Goal: Find specific page/section: Find specific page/section

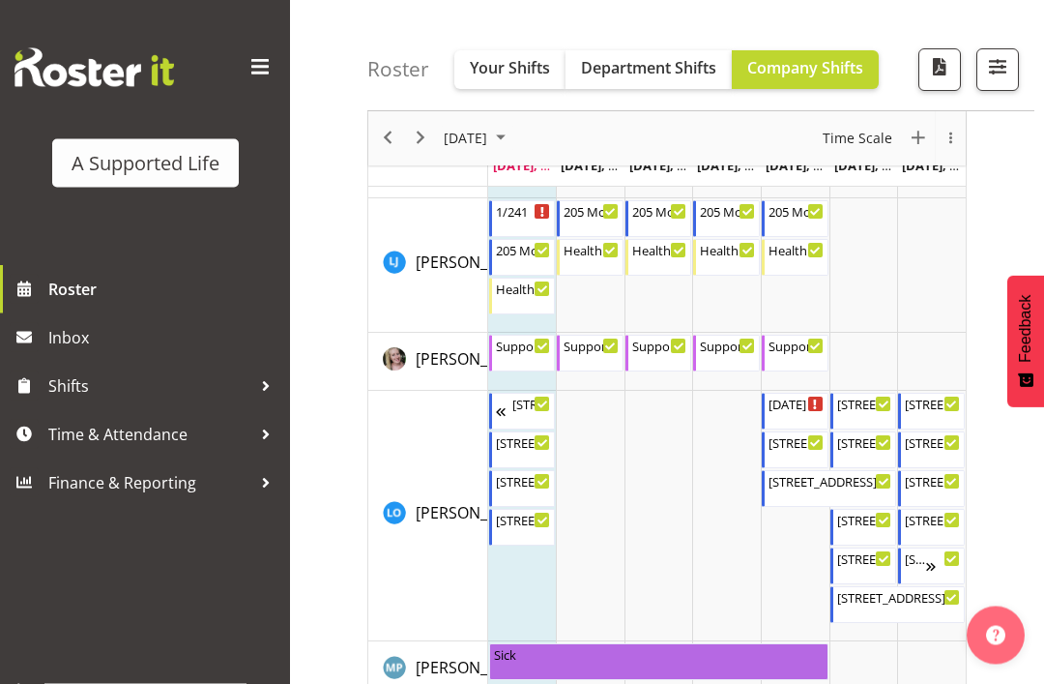
scroll to position [6285, 0]
click at [530, 216] on div "1/241" at bounding box center [524, 209] width 56 height 19
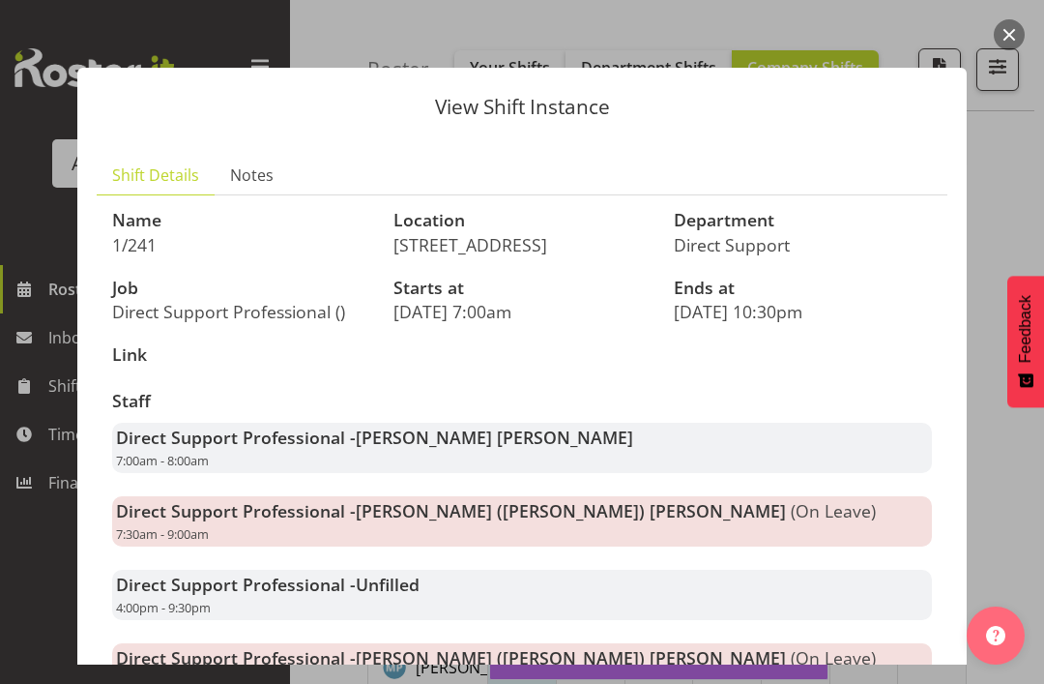
click at [1014, 33] on button "button" at bounding box center [1009, 34] width 31 height 31
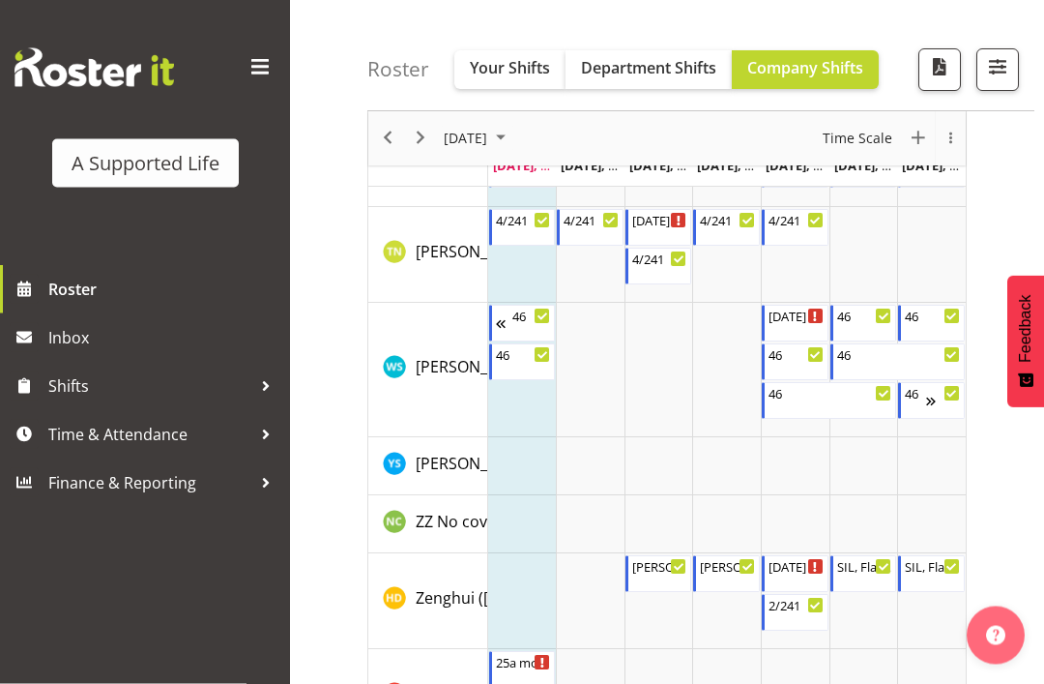
scroll to position [10490, 0]
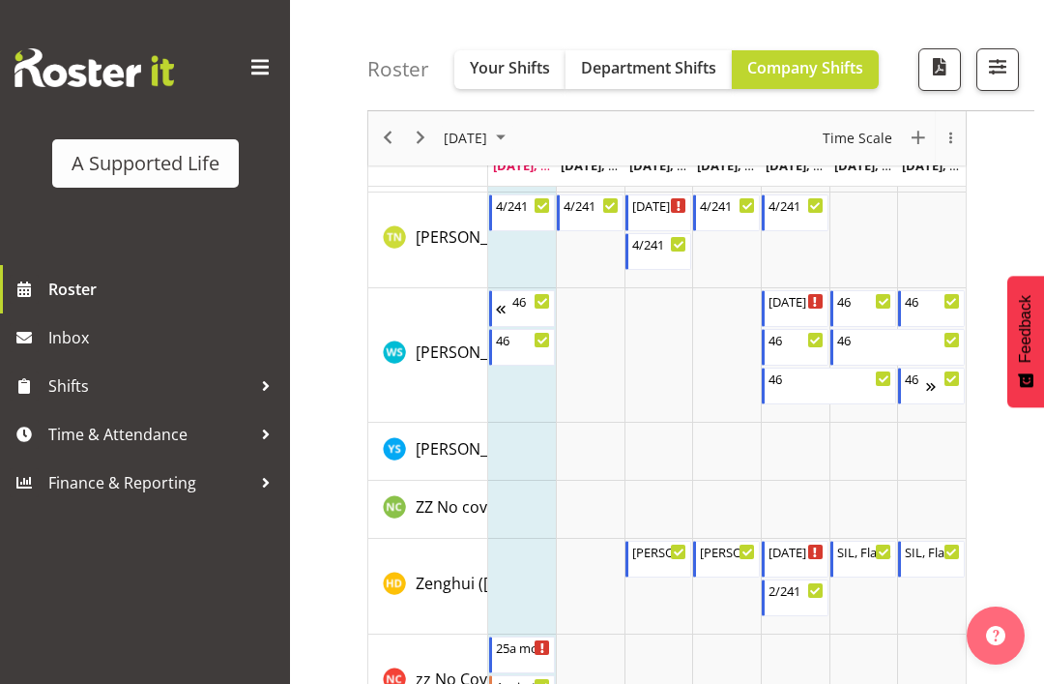
click at [989, 73] on span "button" at bounding box center [997, 66] width 25 height 25
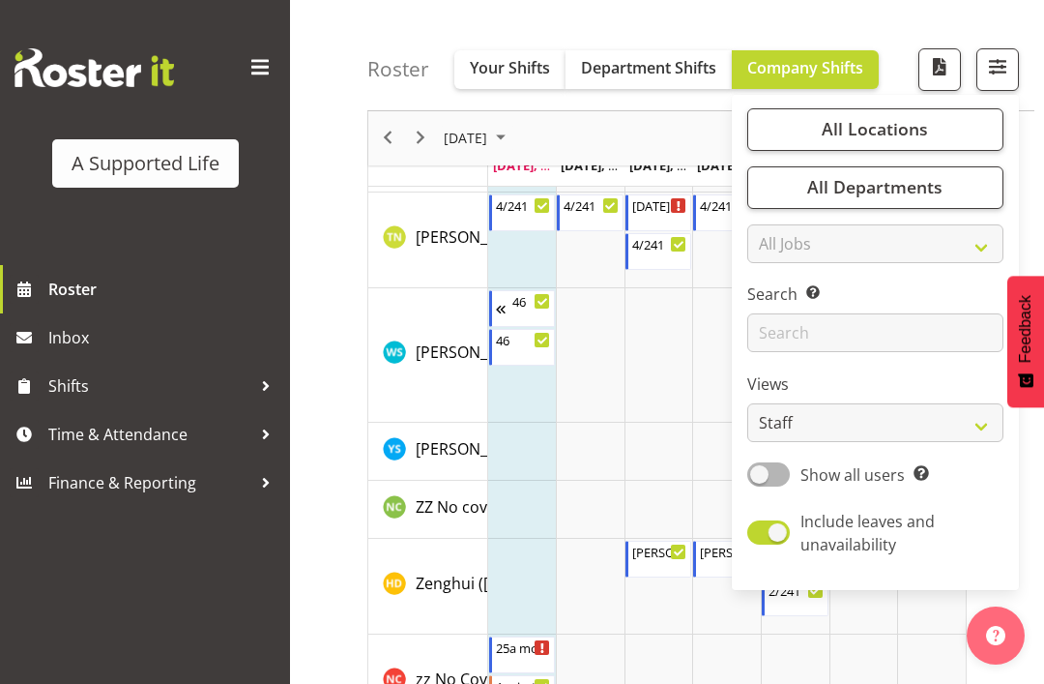
click at [904, 121] on span "All Locations" at bounding box center [875, 129] width 106 height 23
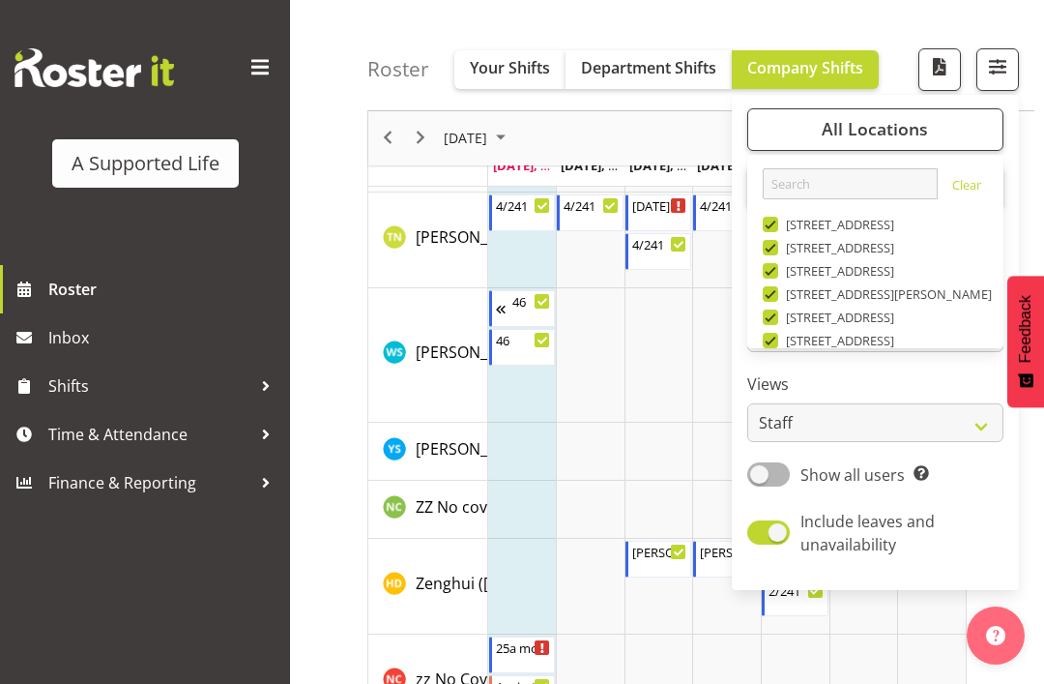
click at [953, 195] on link "Clear" at bounding box center [966, 187] width 29 height 23
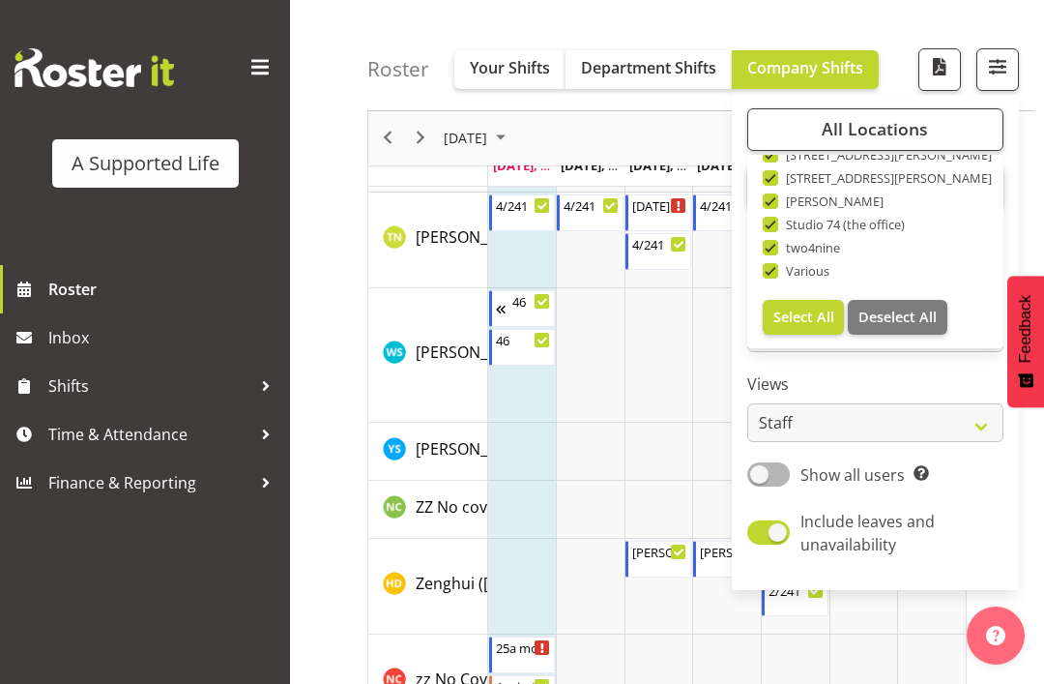
scroll to position [651, 0]
click at [896, 323] on span "Deselect All" at bounding box center [898, 317] width 78 height 18
checkbox input "false"
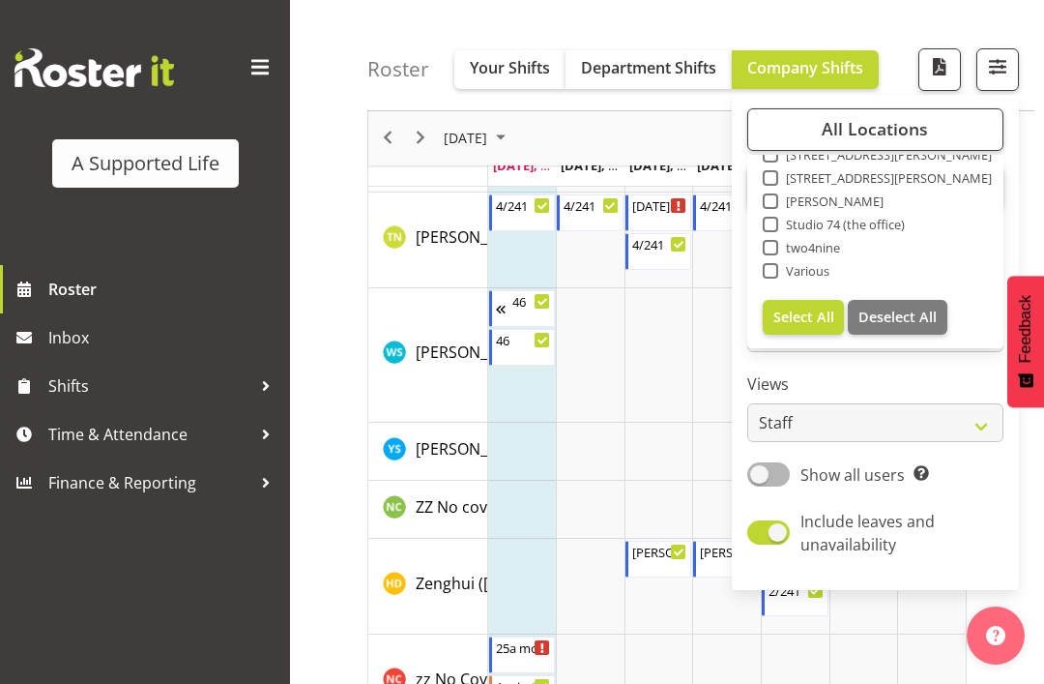
checkbox input "false"
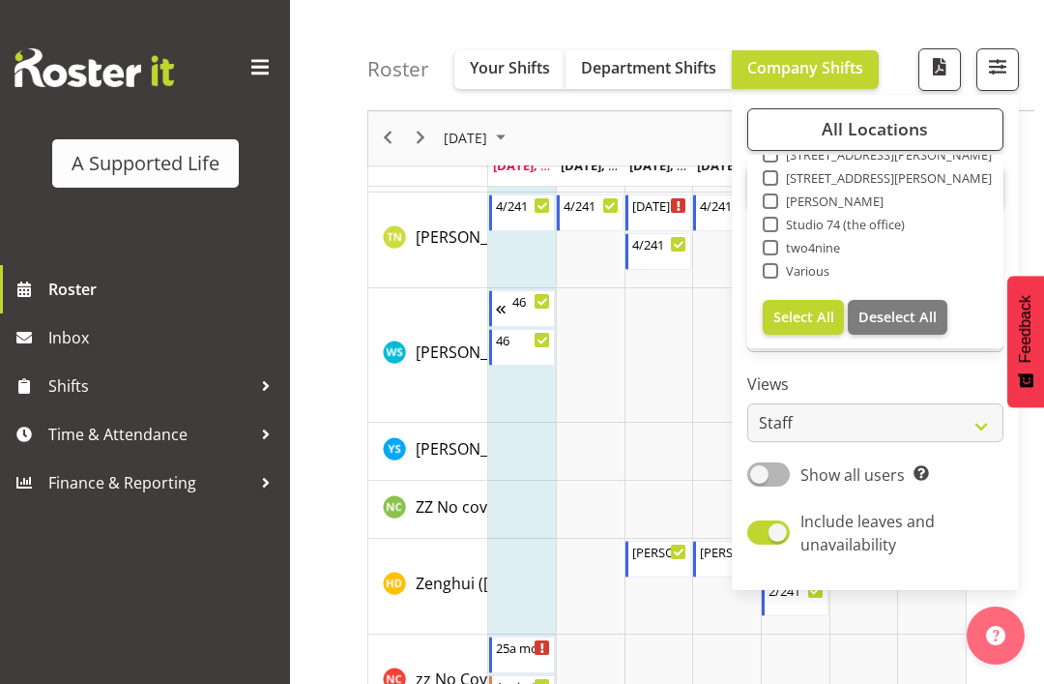
checkbox input "false"
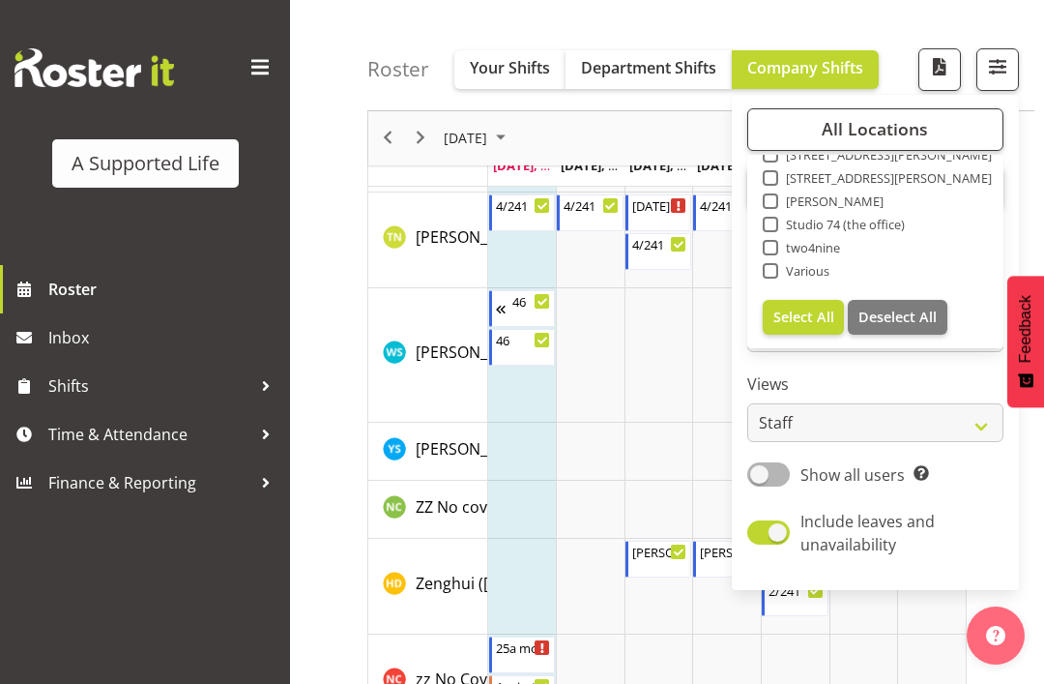
checkbox input "false"
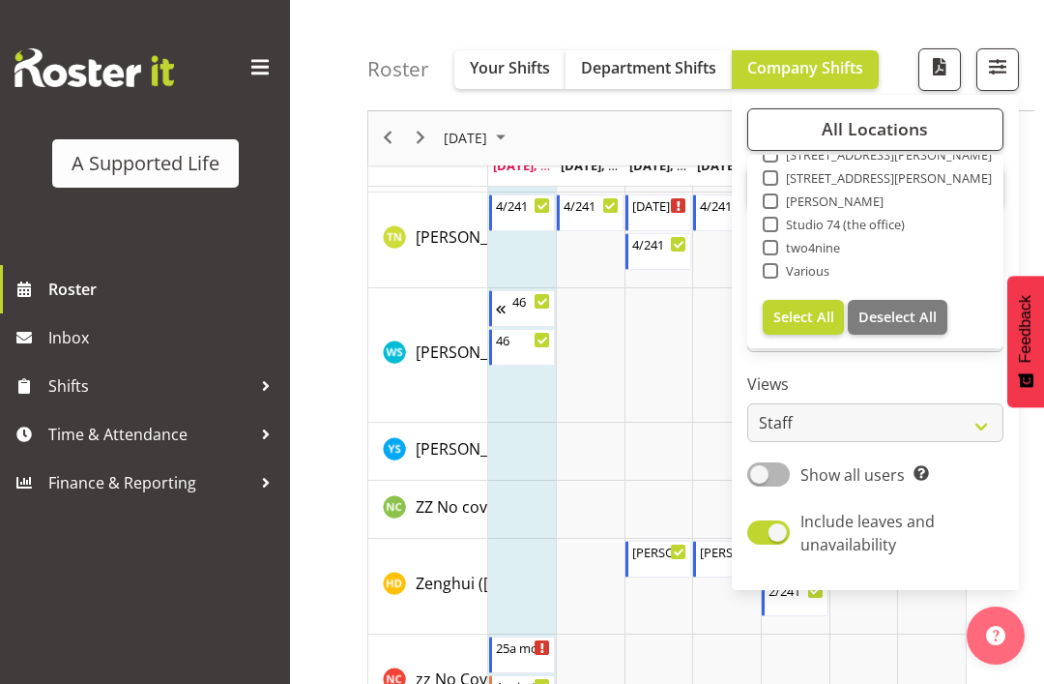
checkbox input "false"
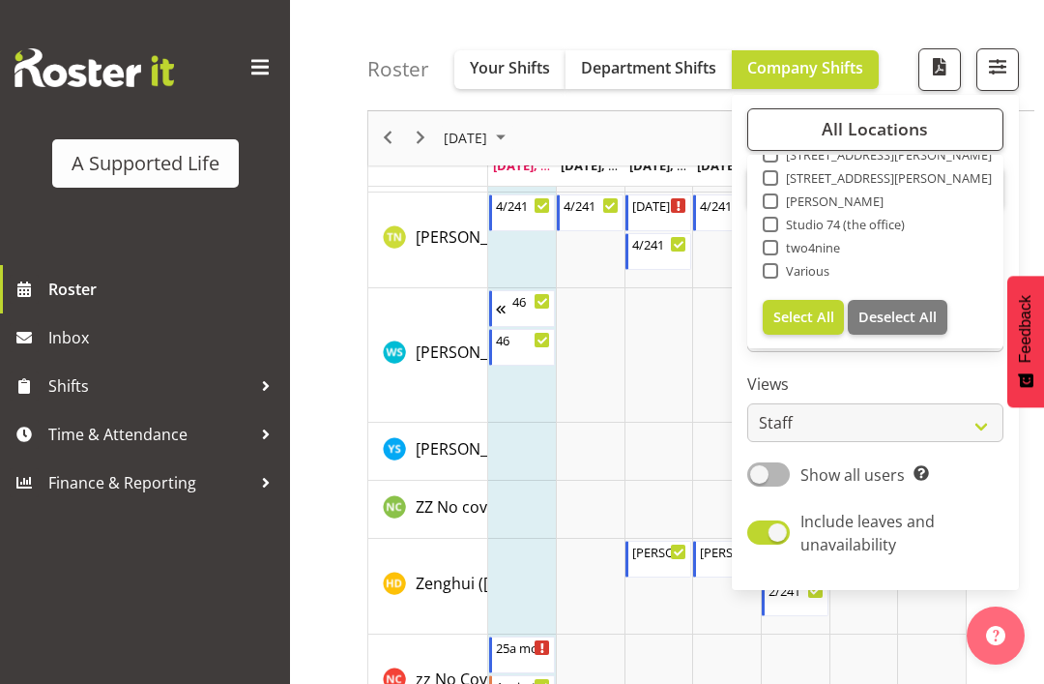
checkbox input "false"
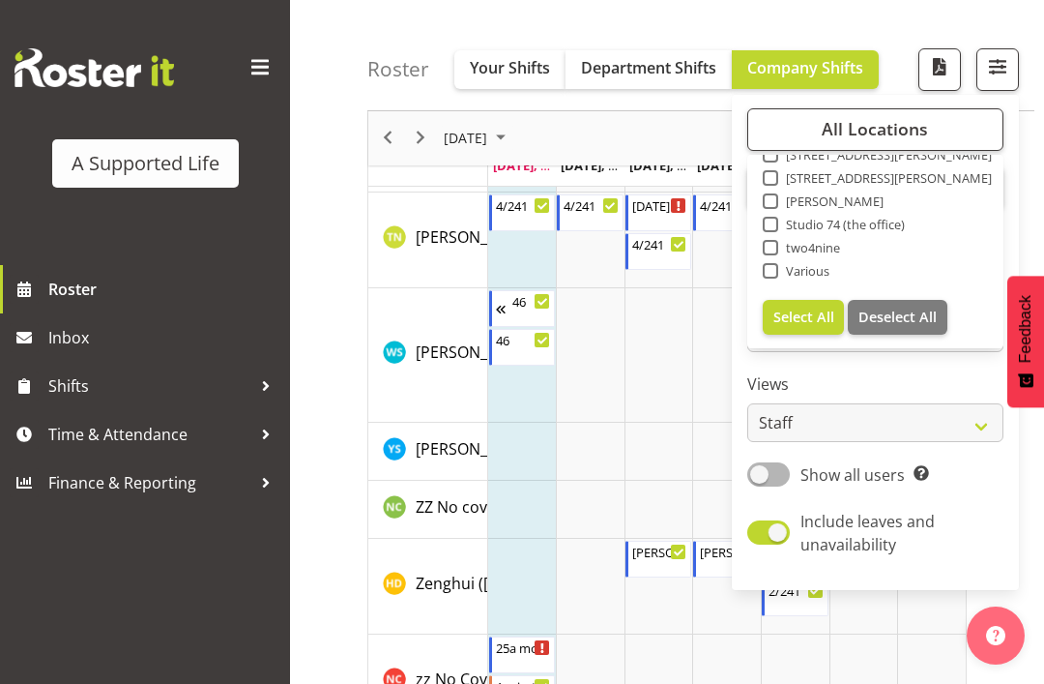
checkbox input "false"
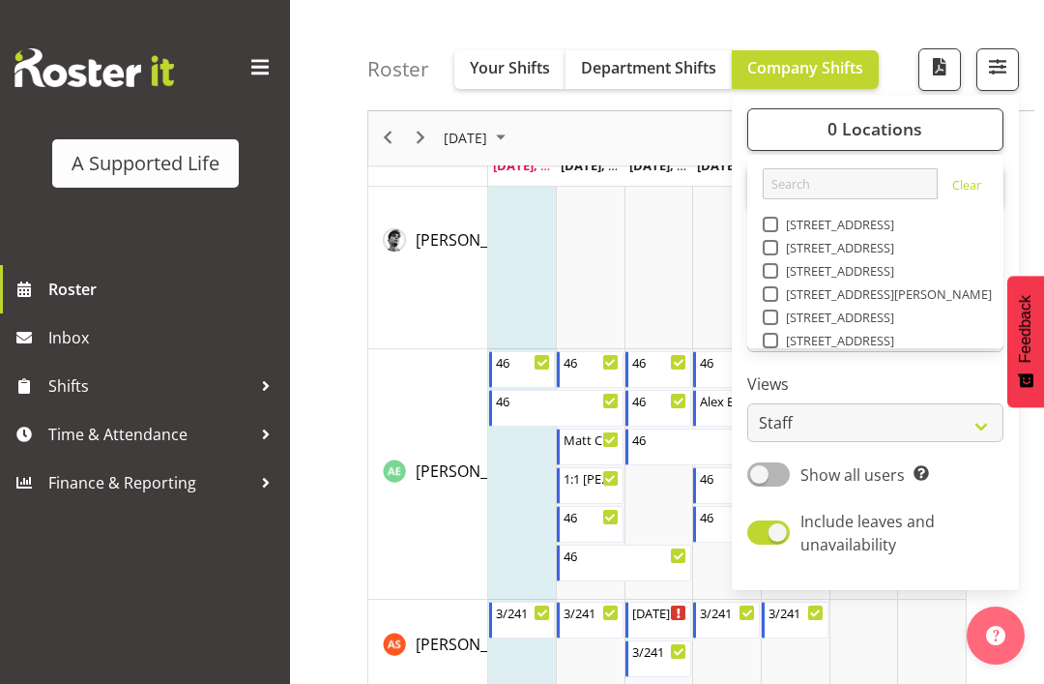
scroll to position [0, 0]
click at [786, 210] on link "Clear [STREET_ADDRESS] [STREET_ADDRESS] [STREET_ADDRESS] [STREET_ADDRESS][PERSO…" at bounding box center [875, 576] width 256 height 828
click at [771, 219] on span at bounding box center [770, 224] width 15 height 15
click at [771, 219] on input "[STREET_ADDRESS]" at bounding box center [769, 225] width 13 height 13
checkbox input "true"
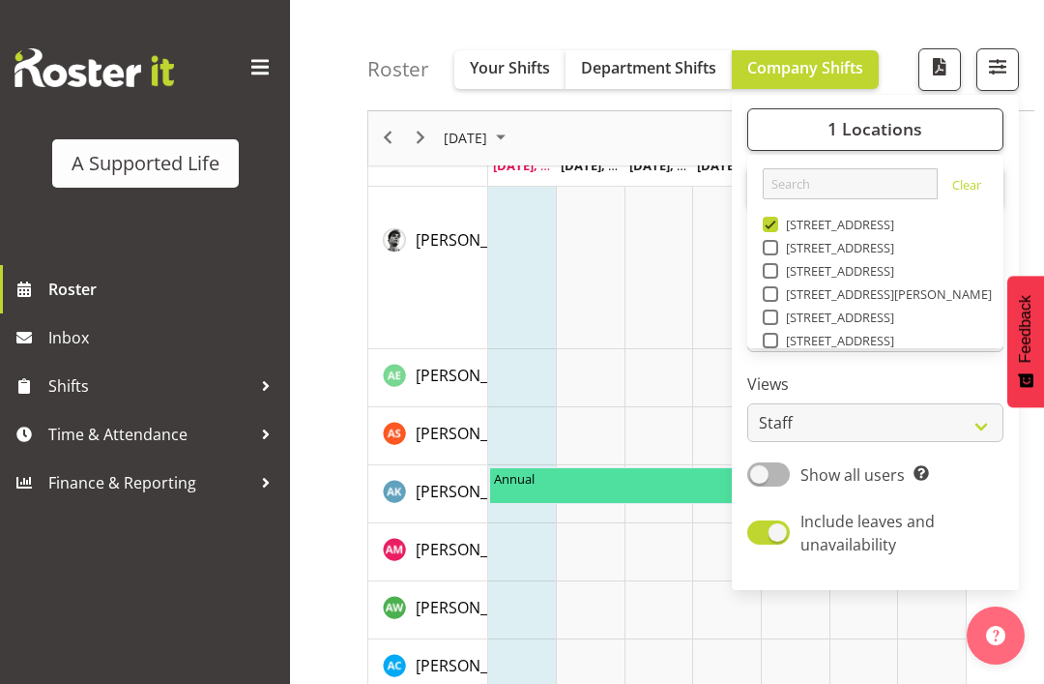
click at [890, 20] on div "Roster Your Shifts Department Shifts Company Shifts 1 Locations Clear [STREET_A…" at bounding box center [700, 55] width 667 height 111
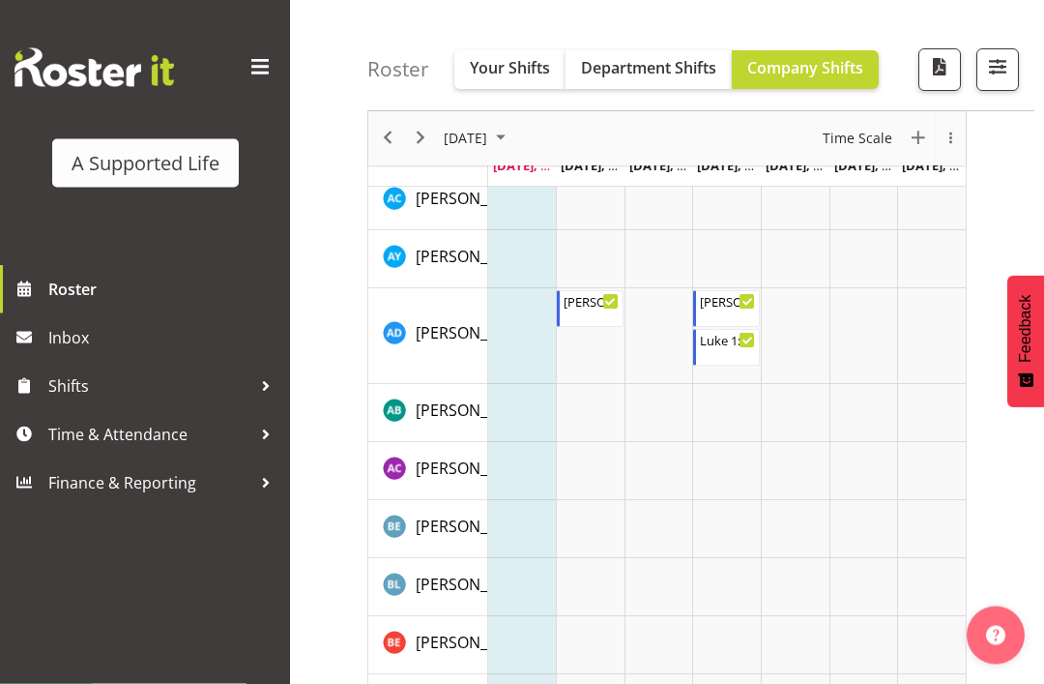
scroll to position [670, 0]
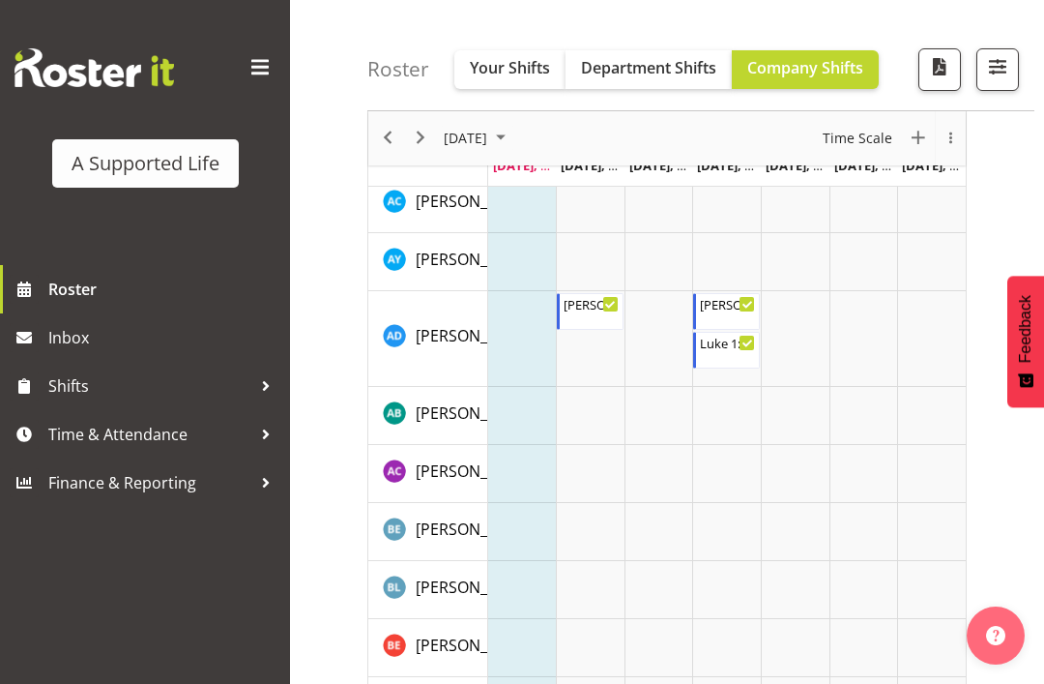
click at [1008, 68] on span "button" at bounding box center [997, 66] width 25 height 25
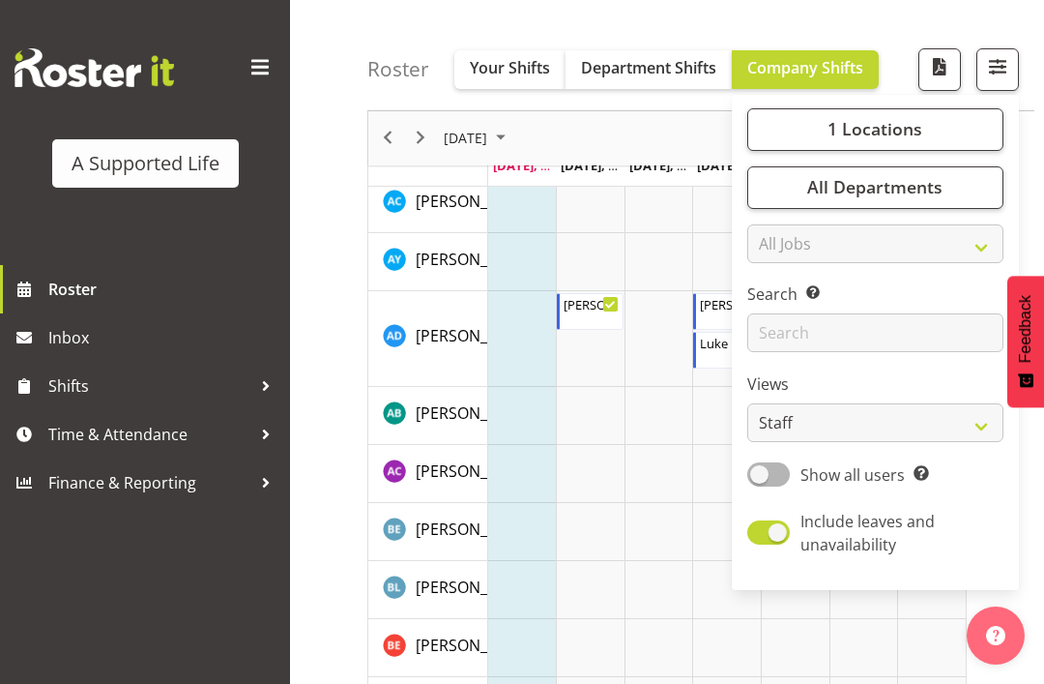
click at [913, 119] on span "1 Locations" at bounding box center [875, 129] width 95 height 23
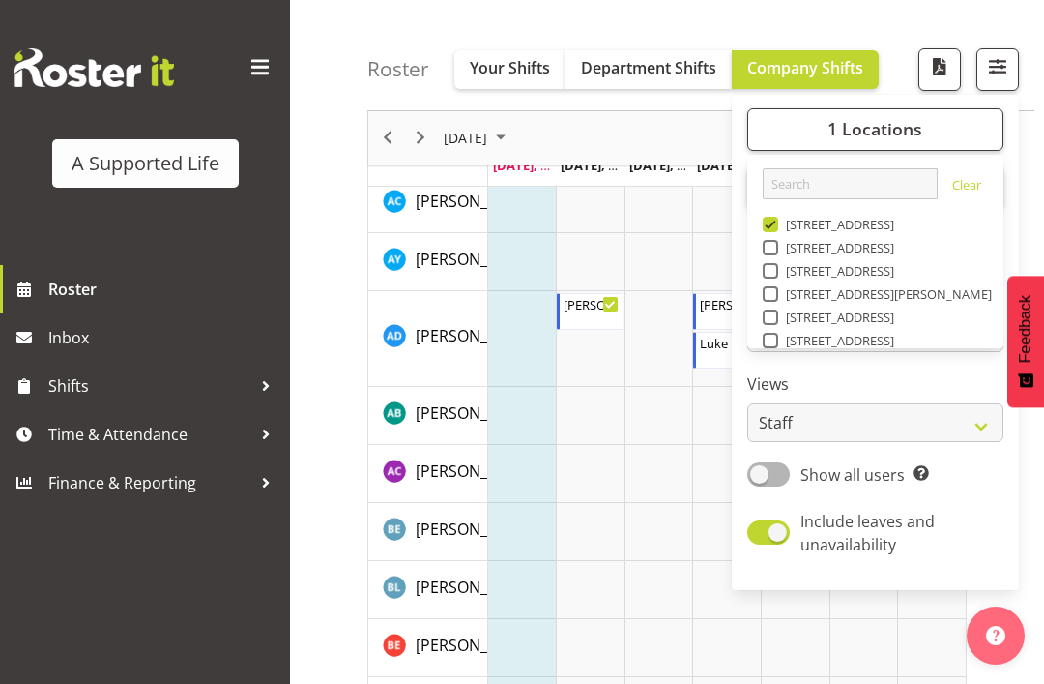
click at [953, 185] on link "Clear" at bounding box center [966, 187] width 29 height 23
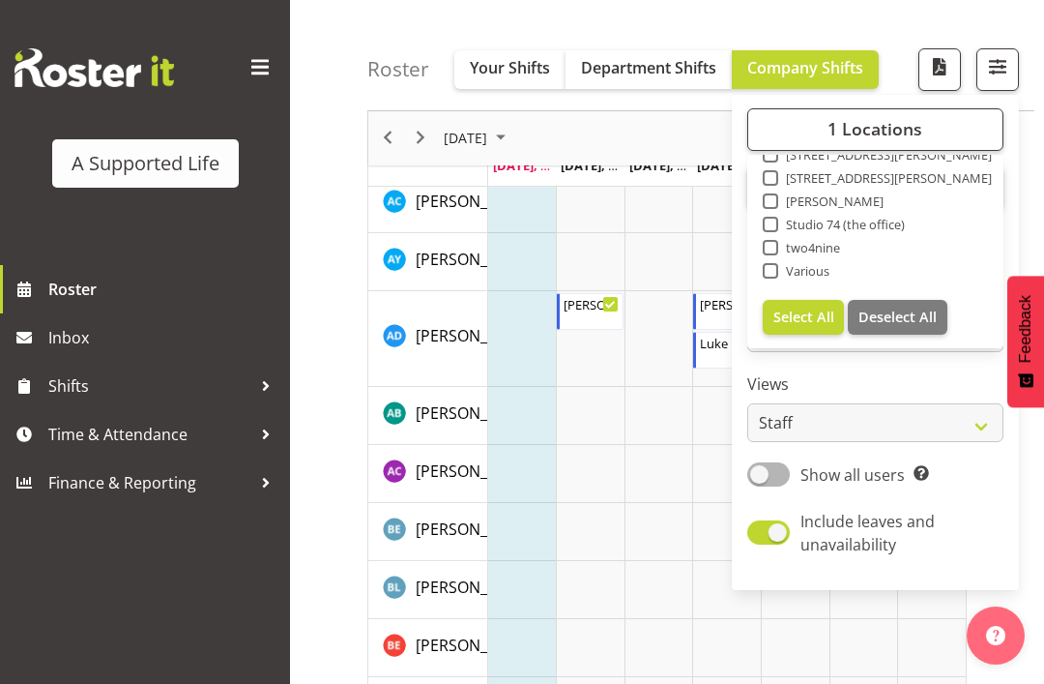
click at [806, 314] on span "Select All" at bounding box center [804, 317] width 61 height 18
checkbox input "true"
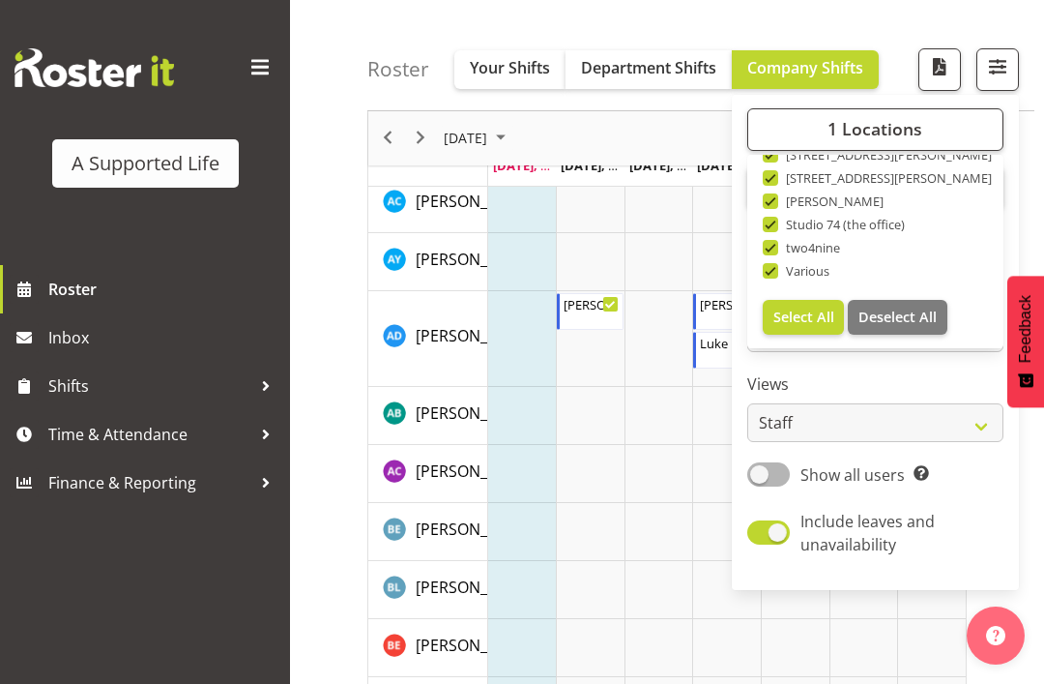
checkbox input "true"
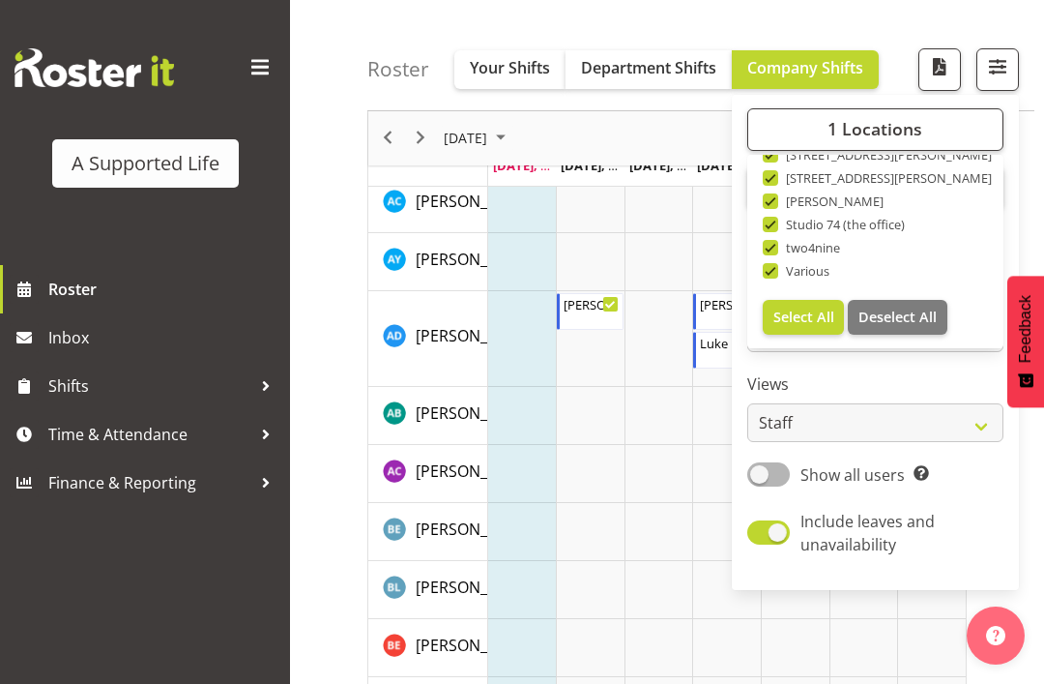
checkbox input "true"
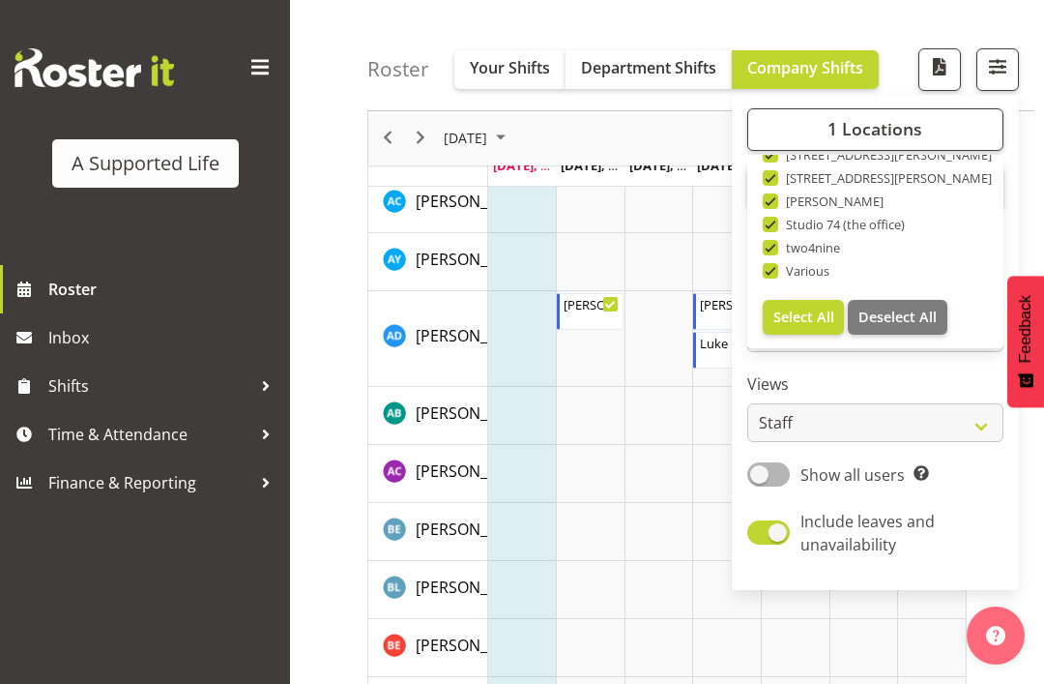
checkbox input "true"
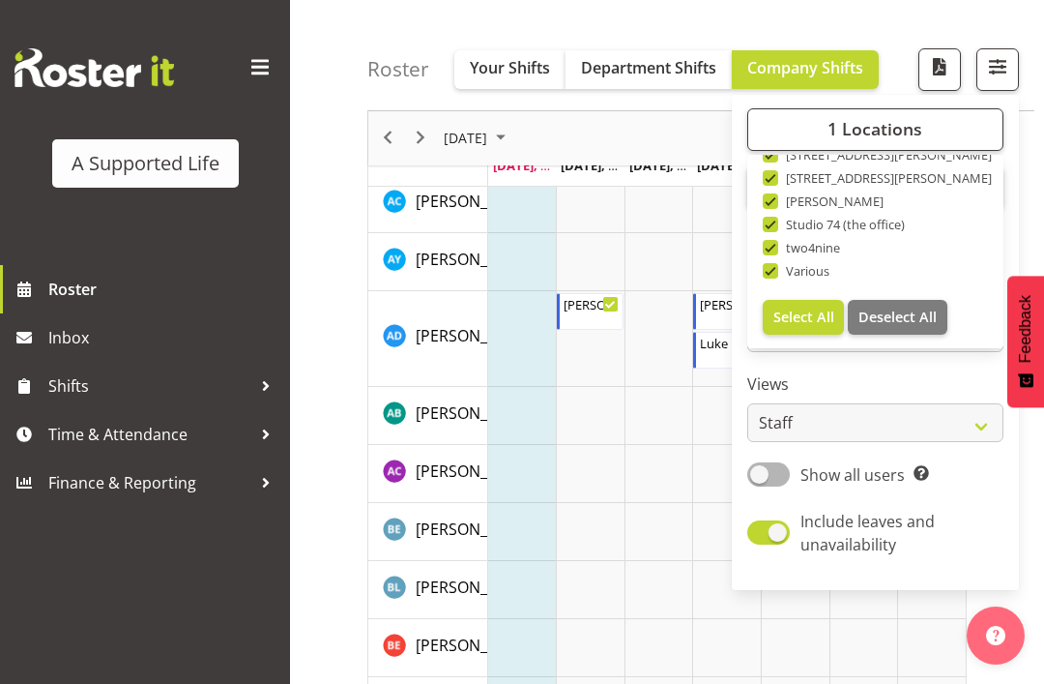
checkbox input "true"
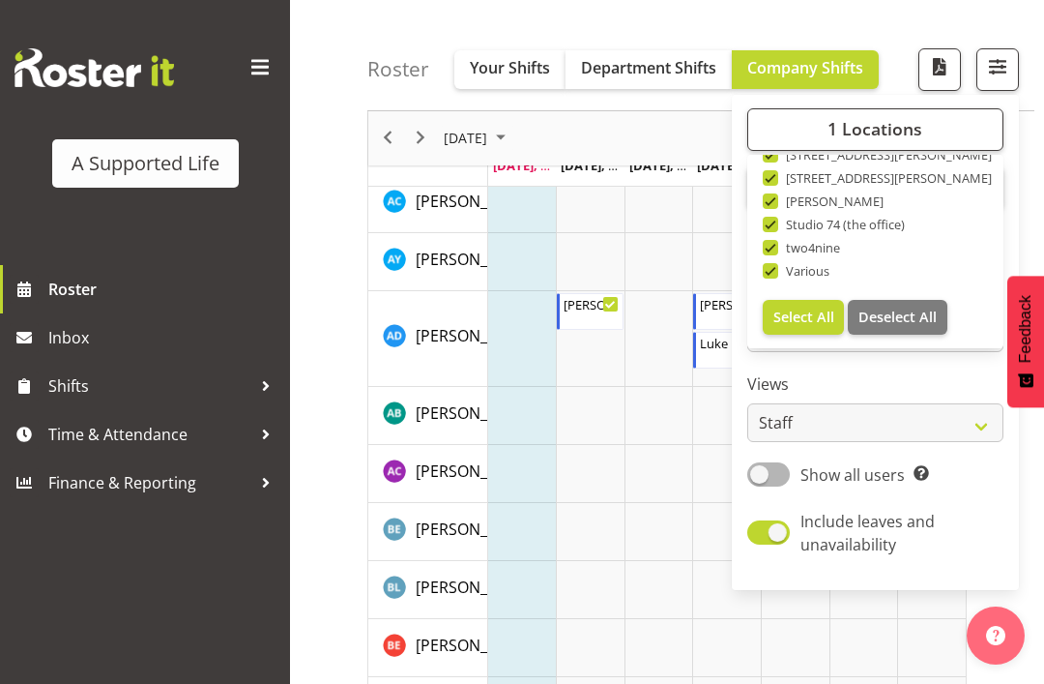
checkbox input "true"
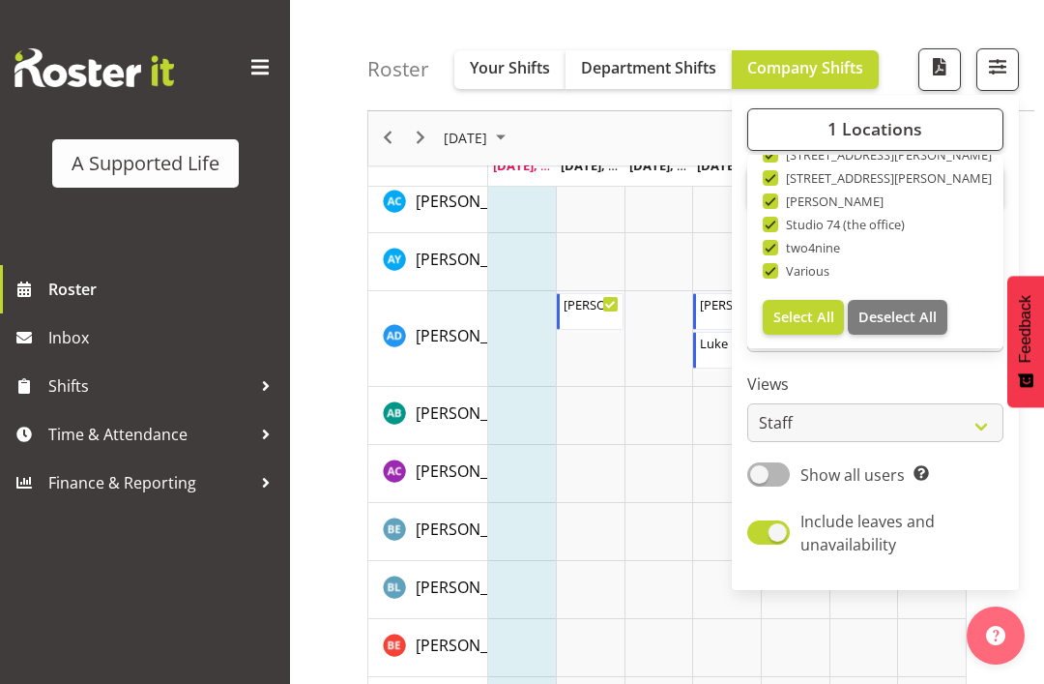
checkbox input "true"
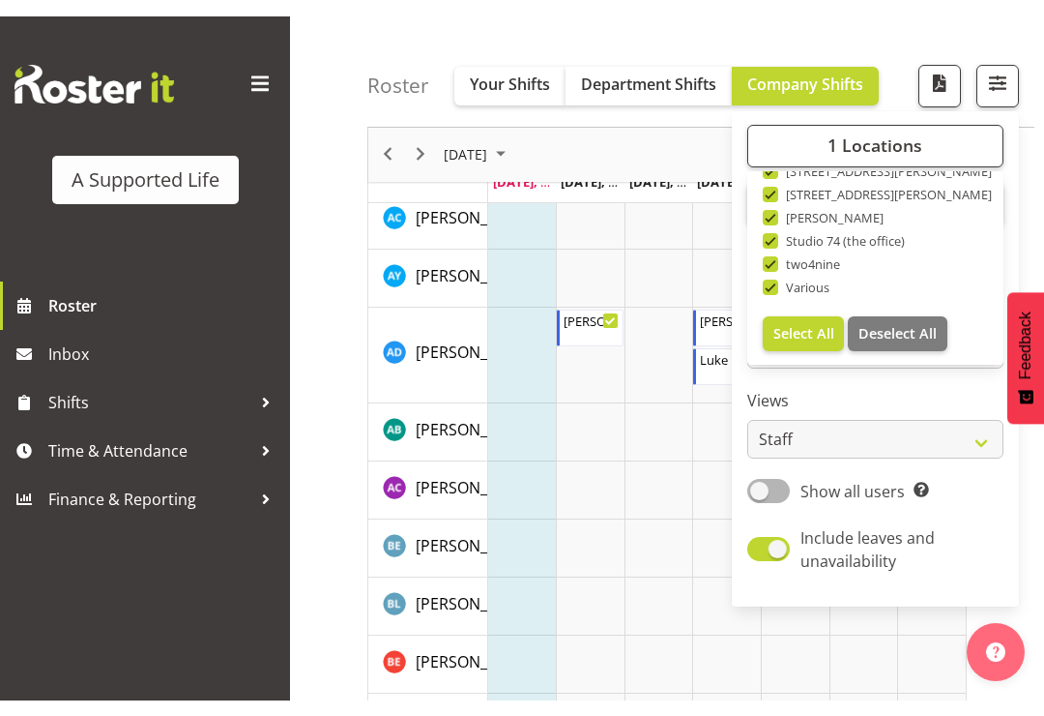
scroll to position [268, 0]
